Goal: Information Seeking & Learning: Understand process/instructions

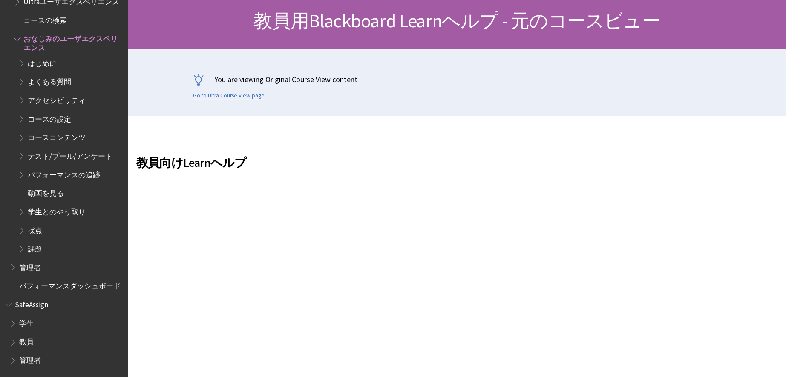
click at [23, 245] on span "Book outline for Blackboard Learn Help" at bounding box center [22, 247] width 9 height 11
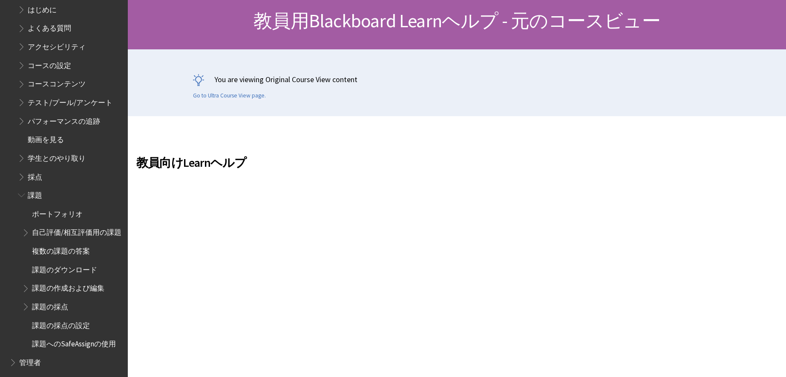
scroll to position [1015, 0]
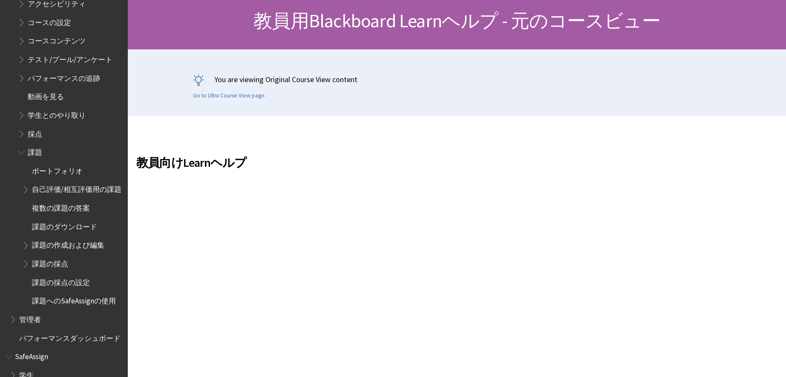
click at [88, 250] on span "課題の作成および編集" at bounding box center [68, 245] width 72 height 12
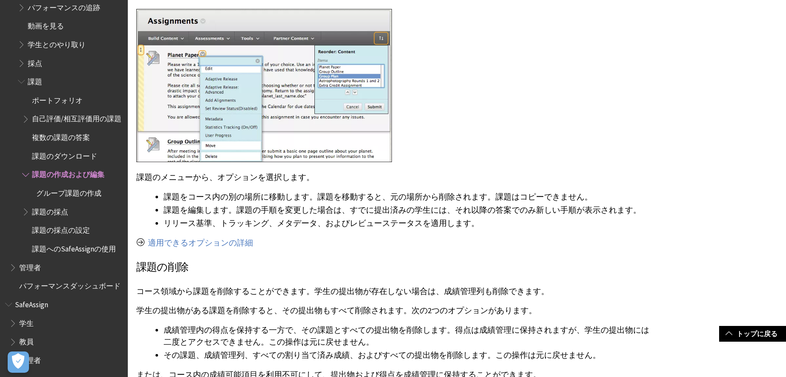
scroll to position [2683, 0]
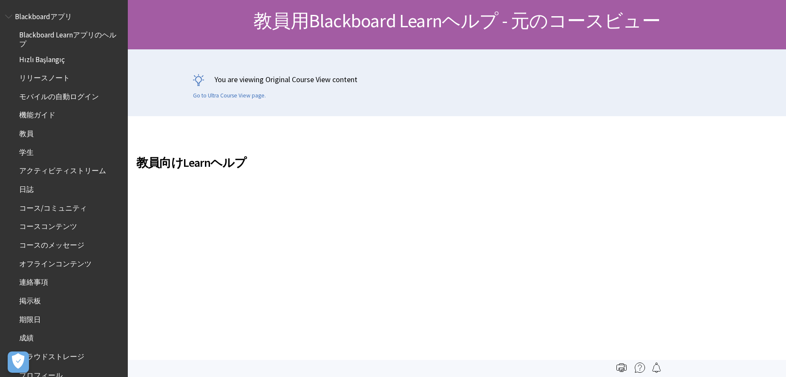
scroll to position [930, 0]
